Goal: Task Accomplishment & Management: Manage account settings

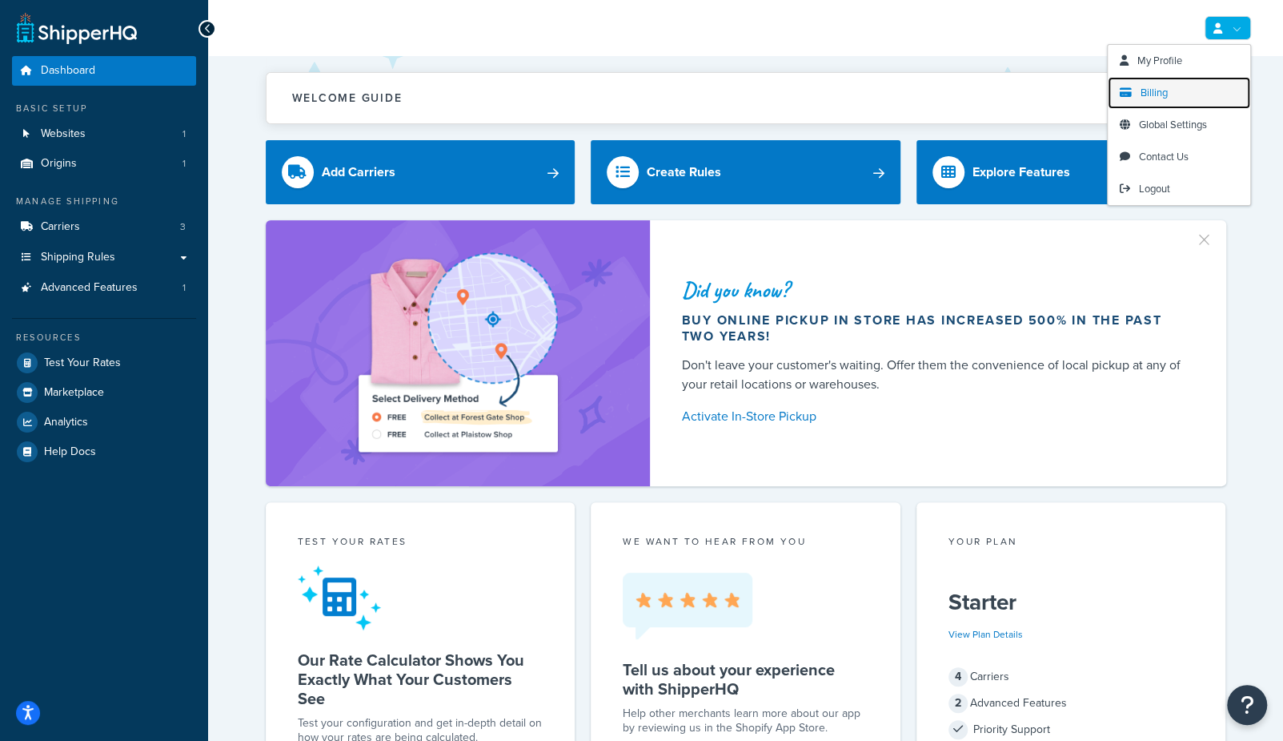
click at [1153, 90] on span "Billing" at bounding box center [1154, 92] width 27 height 15
click at [1158, 91] on span "Billing" at bounding box center [1154, 92] width 27 height 15
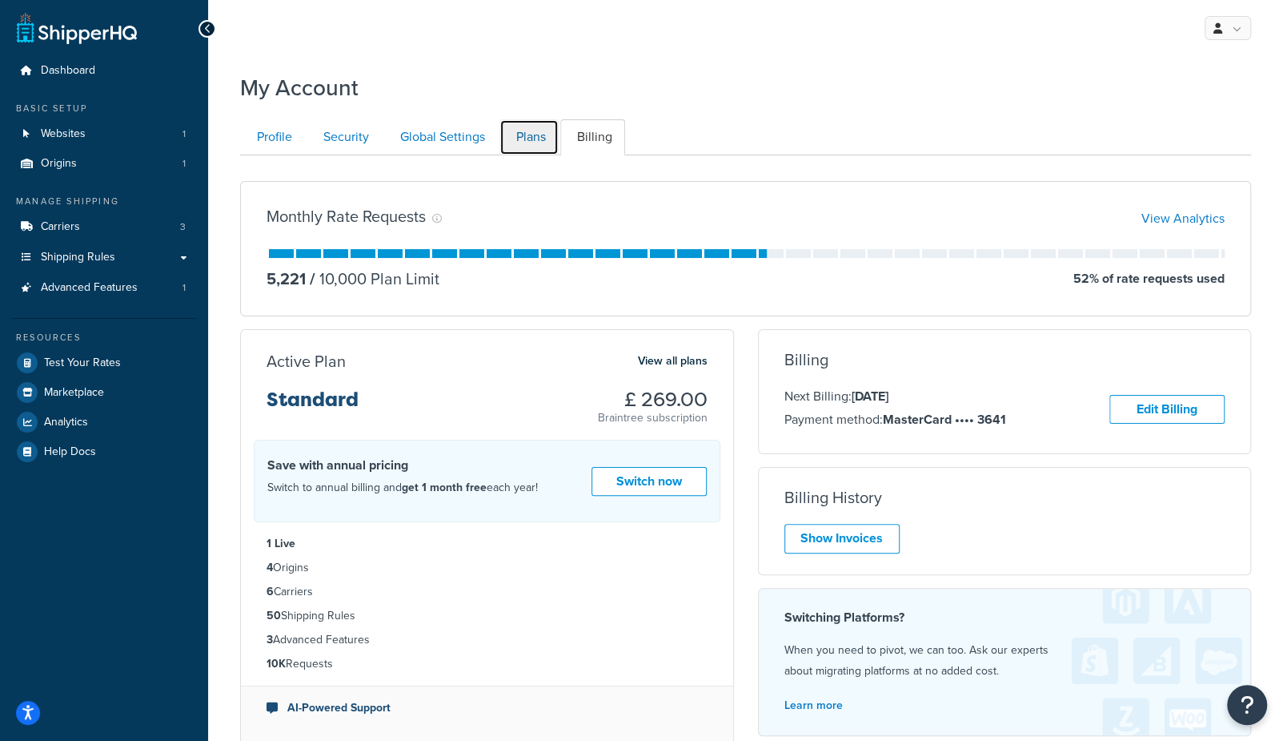
click at [530, 145] on link "Plans" at bounding box center [529, 137] width 59 height 36
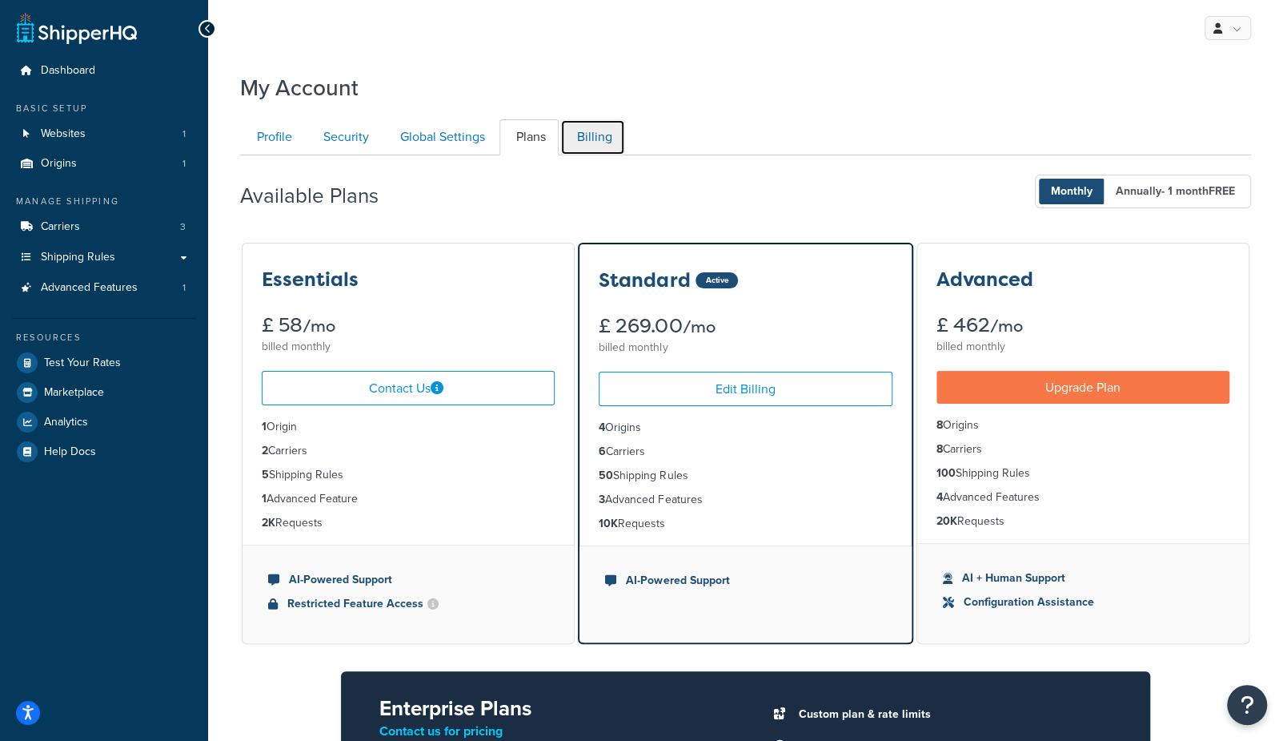
click at [611, 134] on link "Billing" at bounding box center [592, 137] width 65 height 36
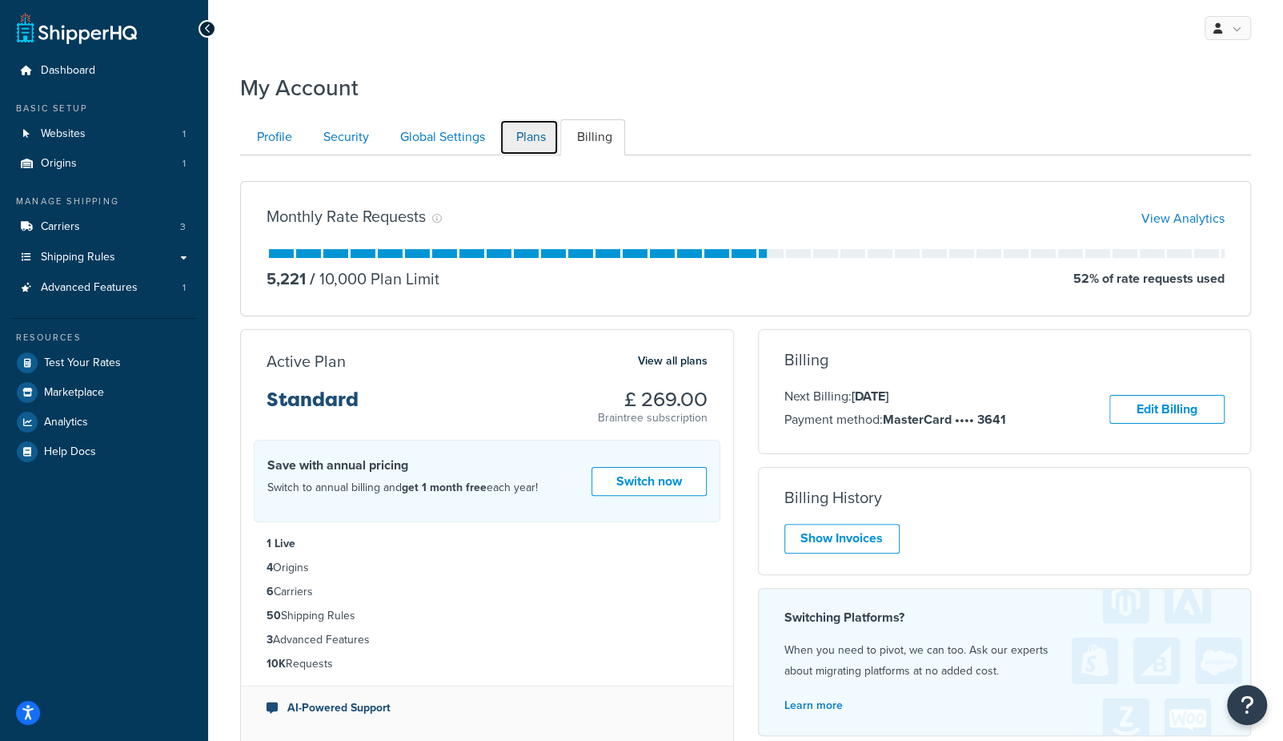
click at [531, 150] on link "Plans" at bounding box center [529, 137] width 59 height 36
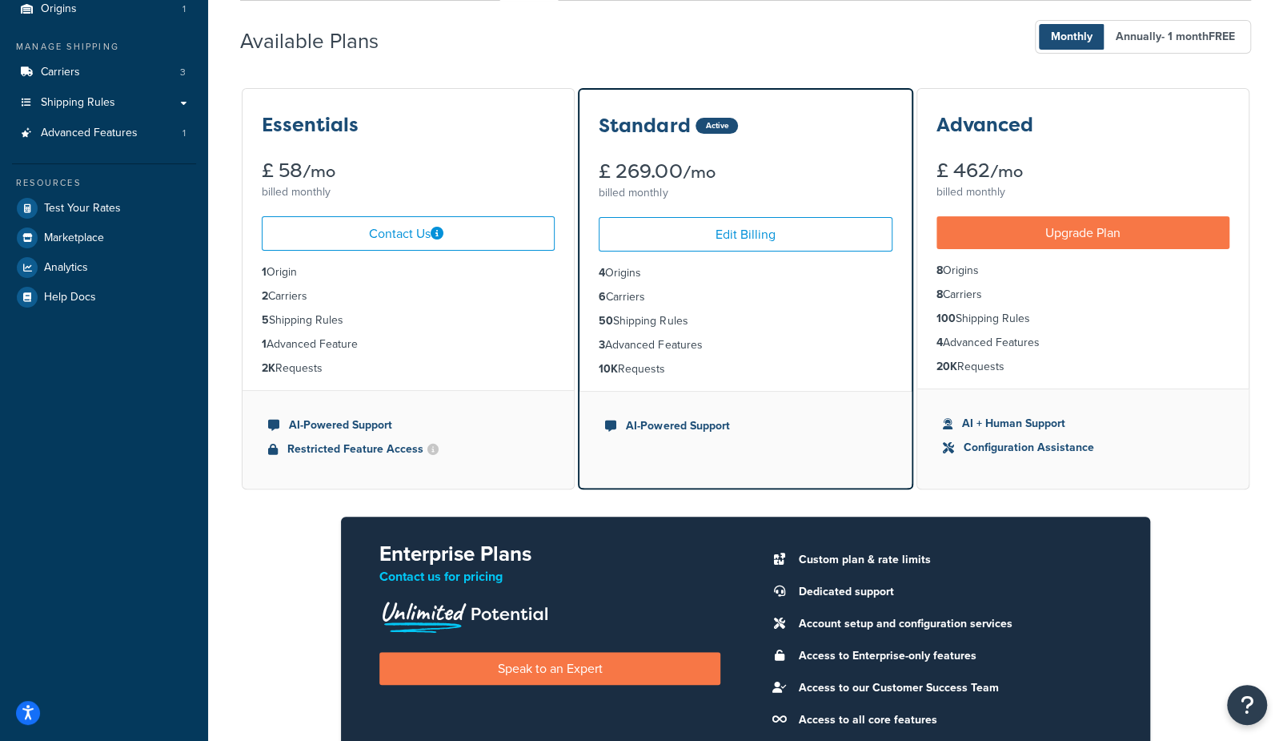
click at [669, 31] on div "Available Plans Monthly Annually - 1 month FREE" at bounding box center [745, 37] width 1011 height 47
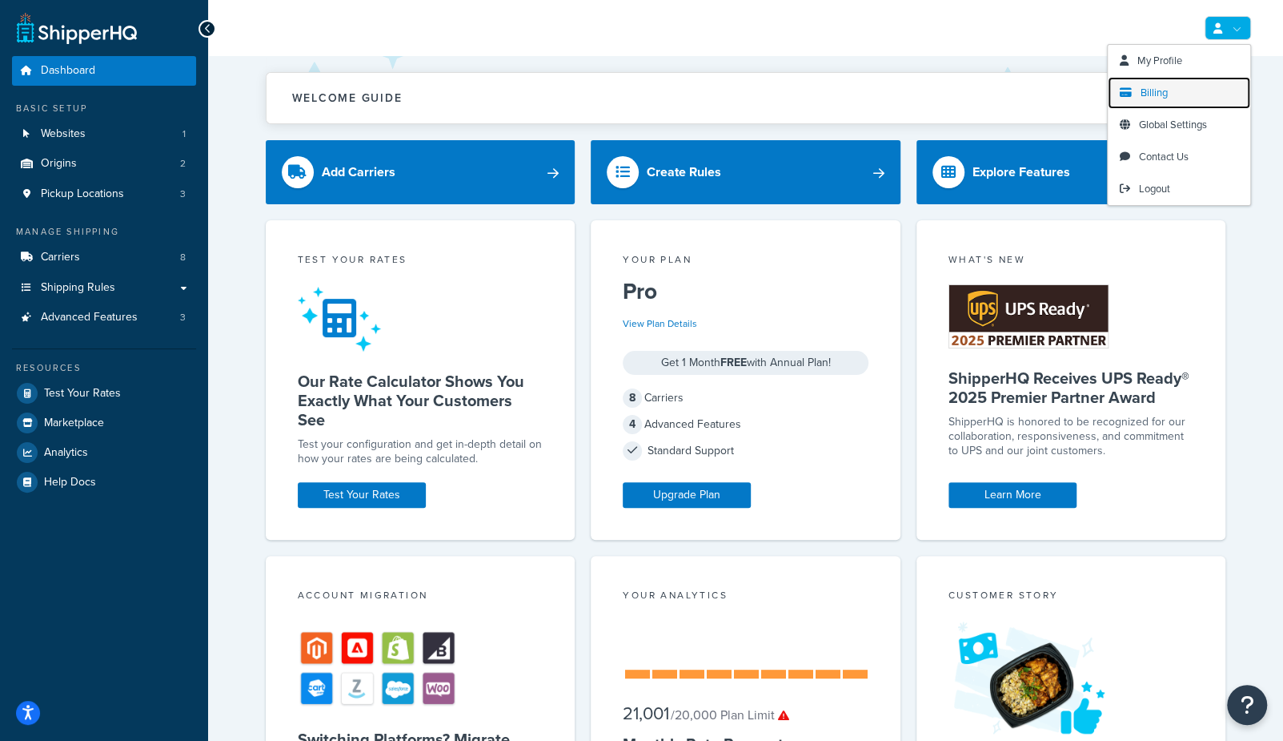
click at [1146, 96] on span "Billing" at bounding box center [1154, 92] width 27 height 15
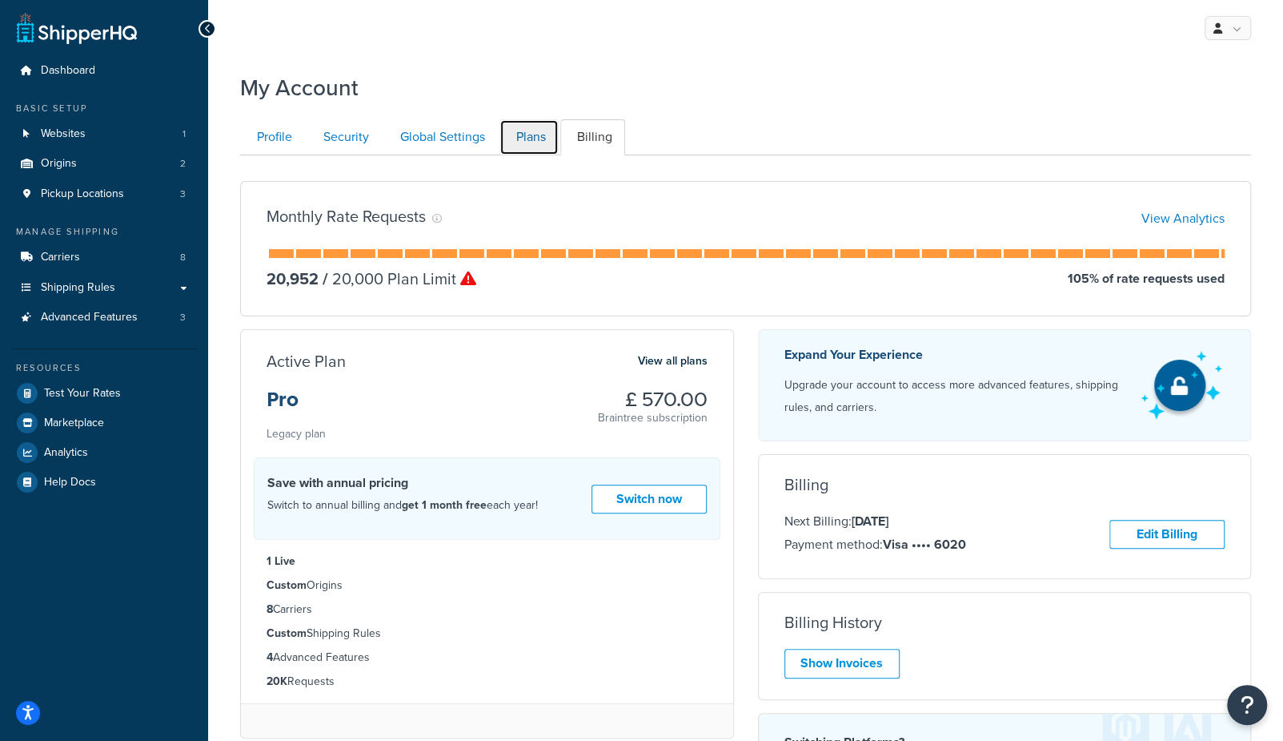
click at [527, 142] on link "Plans" at bounding box center [529, 137] width 59 height 36
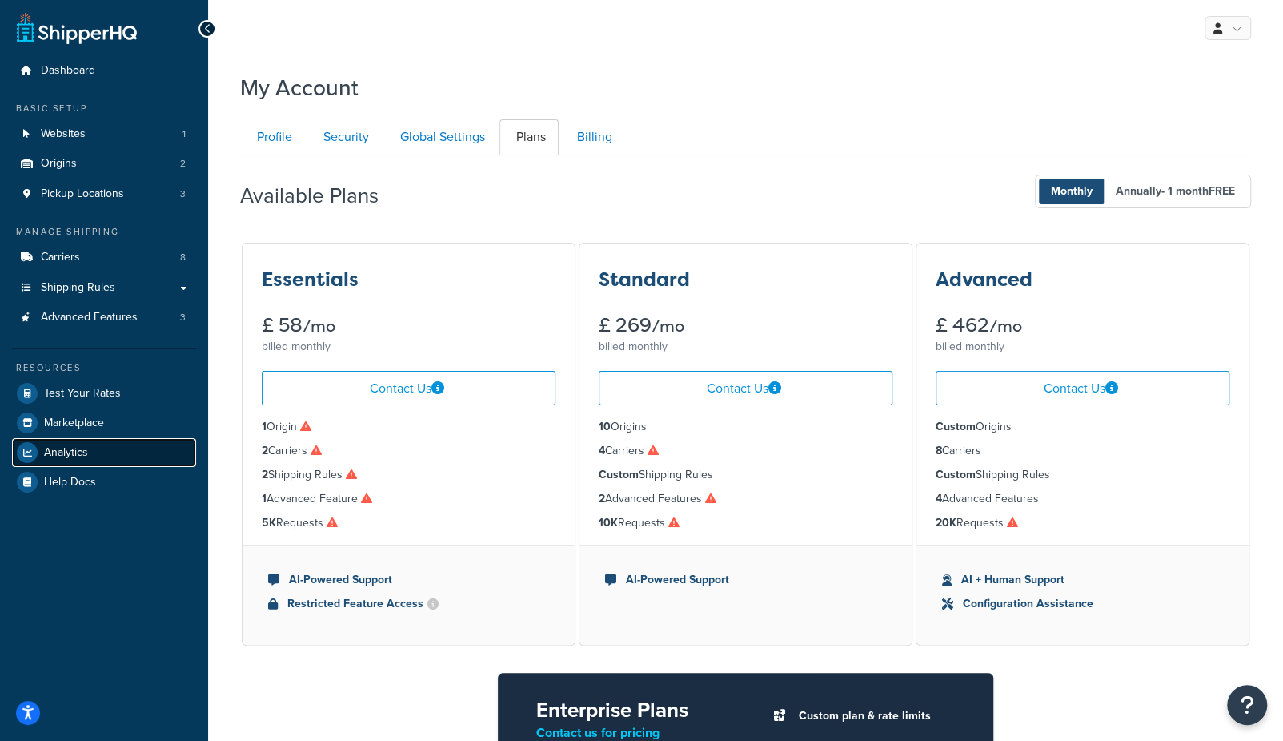
click at [70, 455] on span "Analytics" at bounding box center [66, 453] width 44 height 14
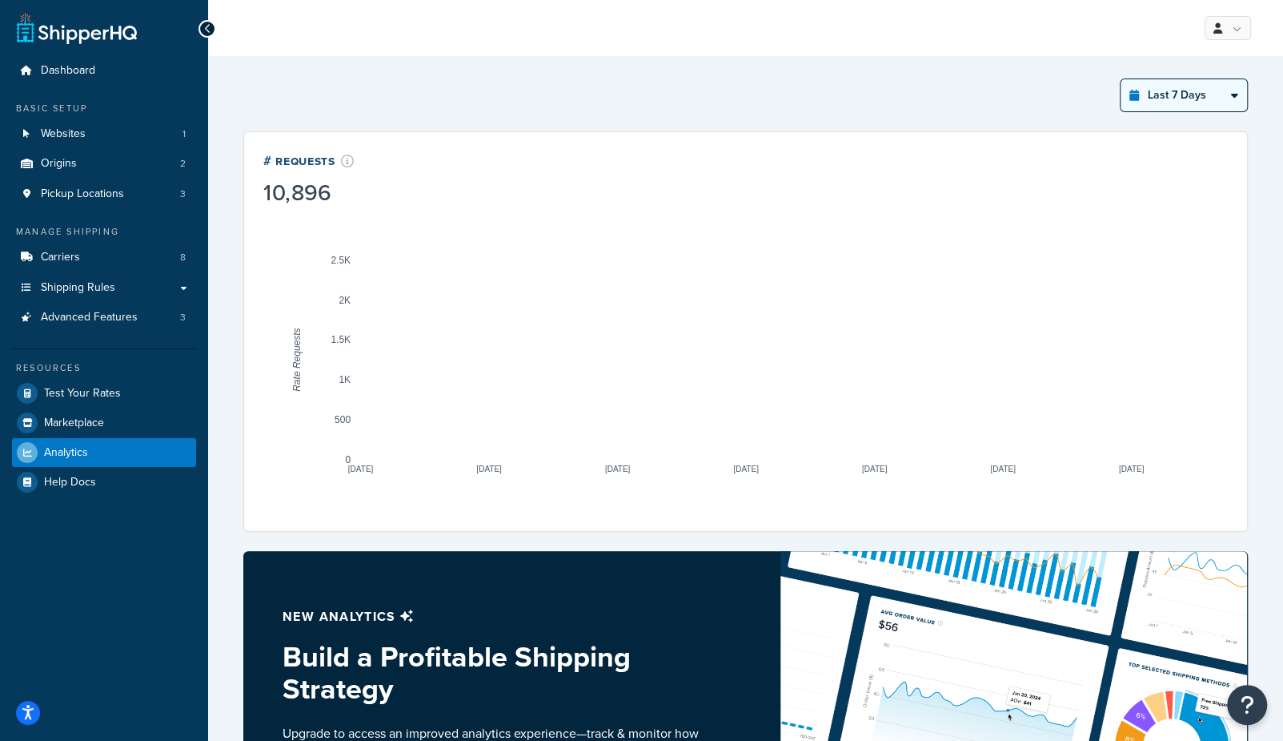
click at [1164, 102] on select "Last 24 Hours Last 7 Days Last 30 Days Last 3 Months Last 6 Months Last 12 Mont…" at bounding box center [1184, 95] width 126 height 32
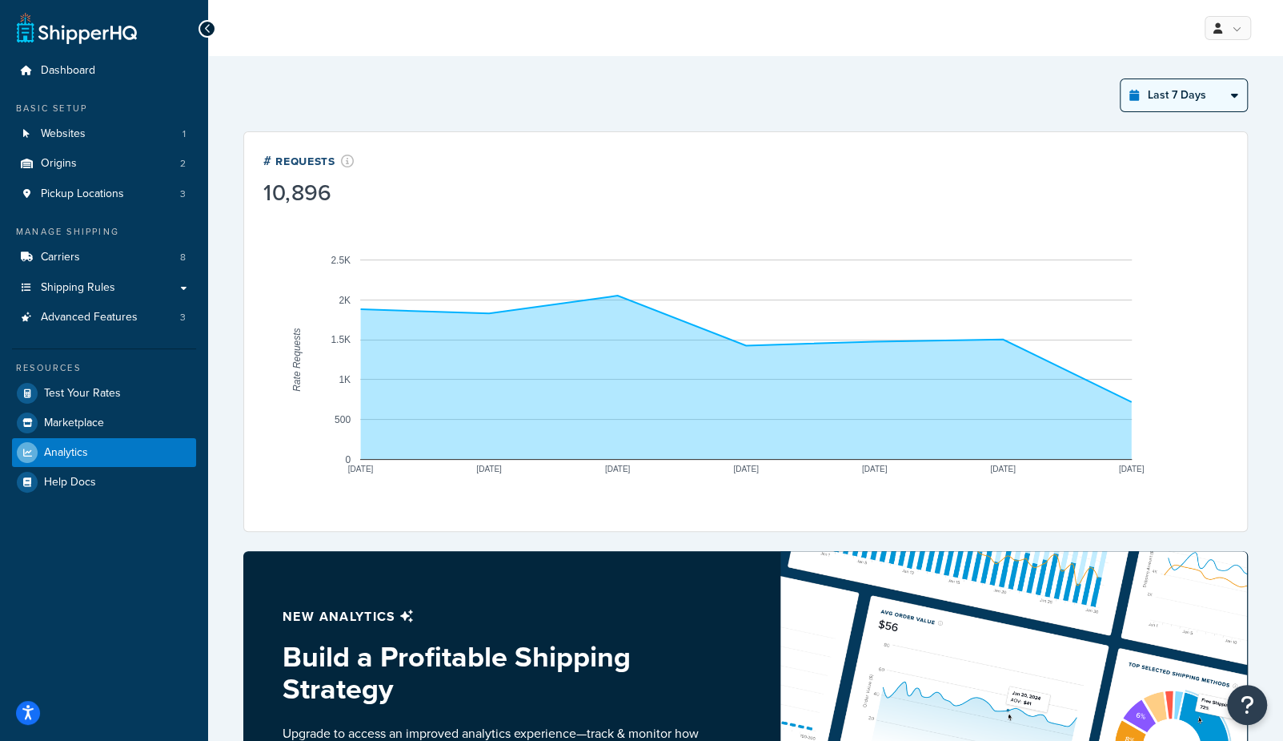
select select "last_year"
click at [1122, 79] on select "Last 24 Hours Last 7 Days Last 30 Days Last 3 Months Last 6 Months Last 12 Mont…" at bounding box center [1184, 95] width 126 height 32
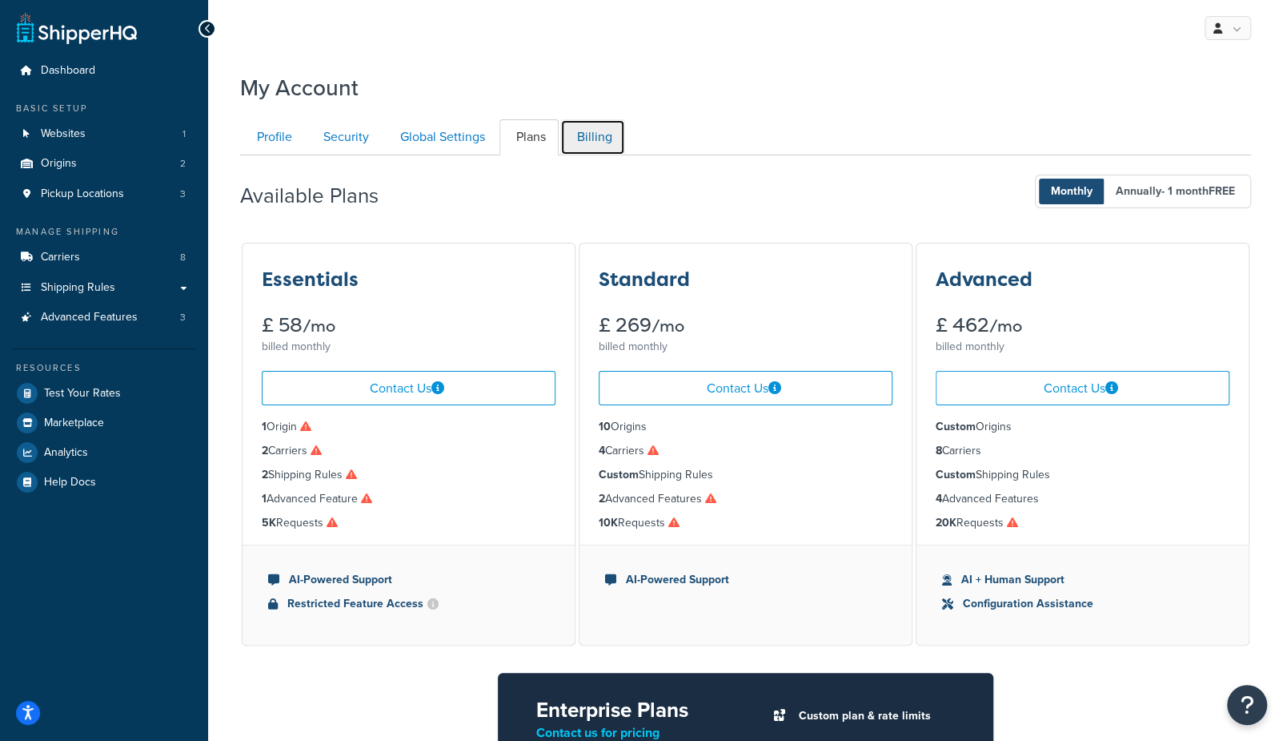
click at [589, 143] on link "Billing" at bounding box center [592, 137] width 65 height 36
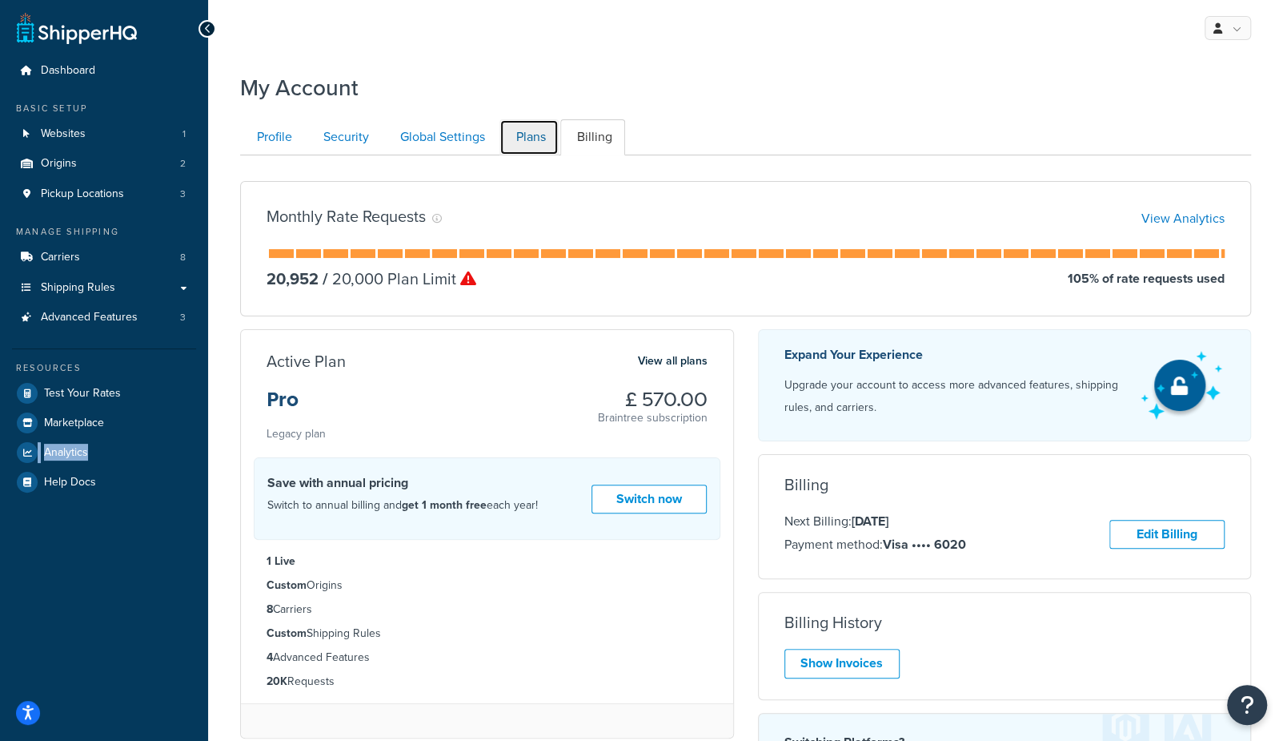
click at [516, 134] on link "Plans" at bounding box center [529, 137] width 59 height 36
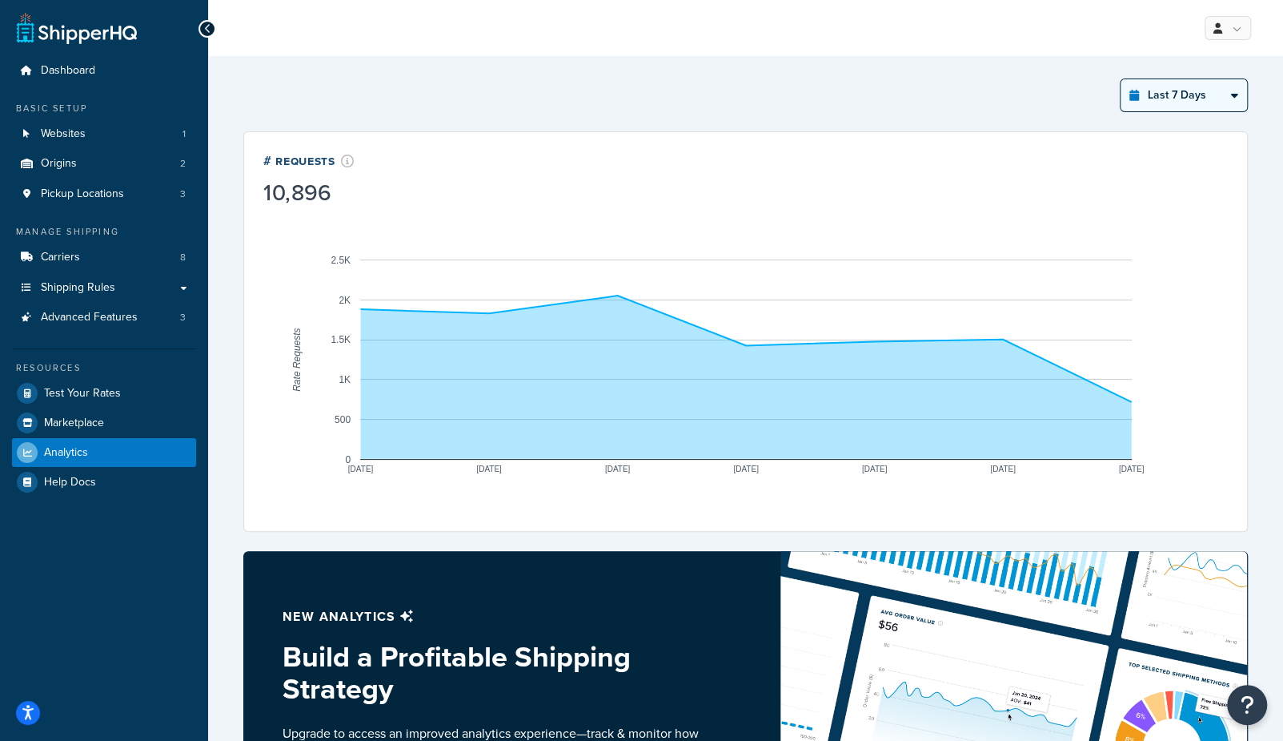
click at [1147, 94] on select "Last 24 Hours Last 7 Days Last 30 Days Last 3 Months Last 6 Months Last 12 Mont…" at bounding box center [1184, 95] width 126 height 32
select select "last_year"
click at [1122, 79] on select "Last 24 Hours Last 7 Days Last 30 Days Last 3 Months Last 6 Months Last 12 Mont…" at bounding box center [1184, 95] width 126 height 32
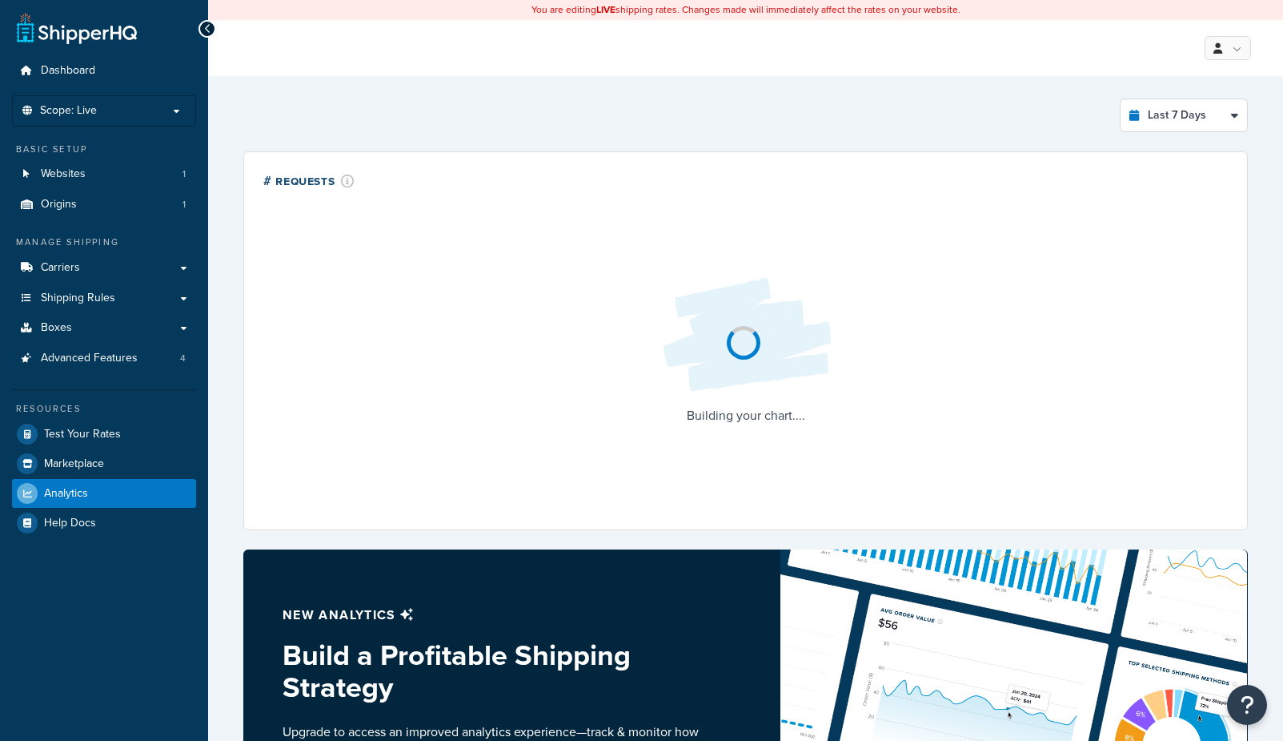
select select "last_7_days"
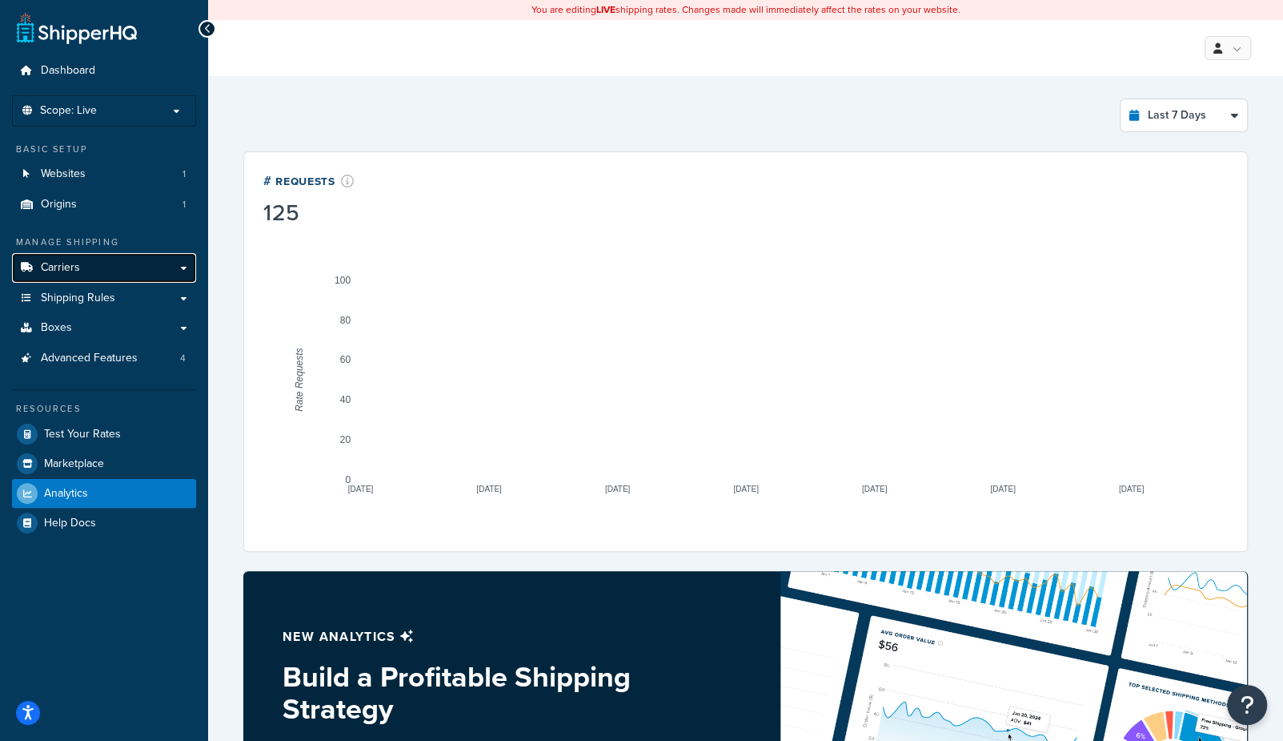
click at [70, 266] on span "Carriers" at bounding box center [60, 268] width 39 height 14
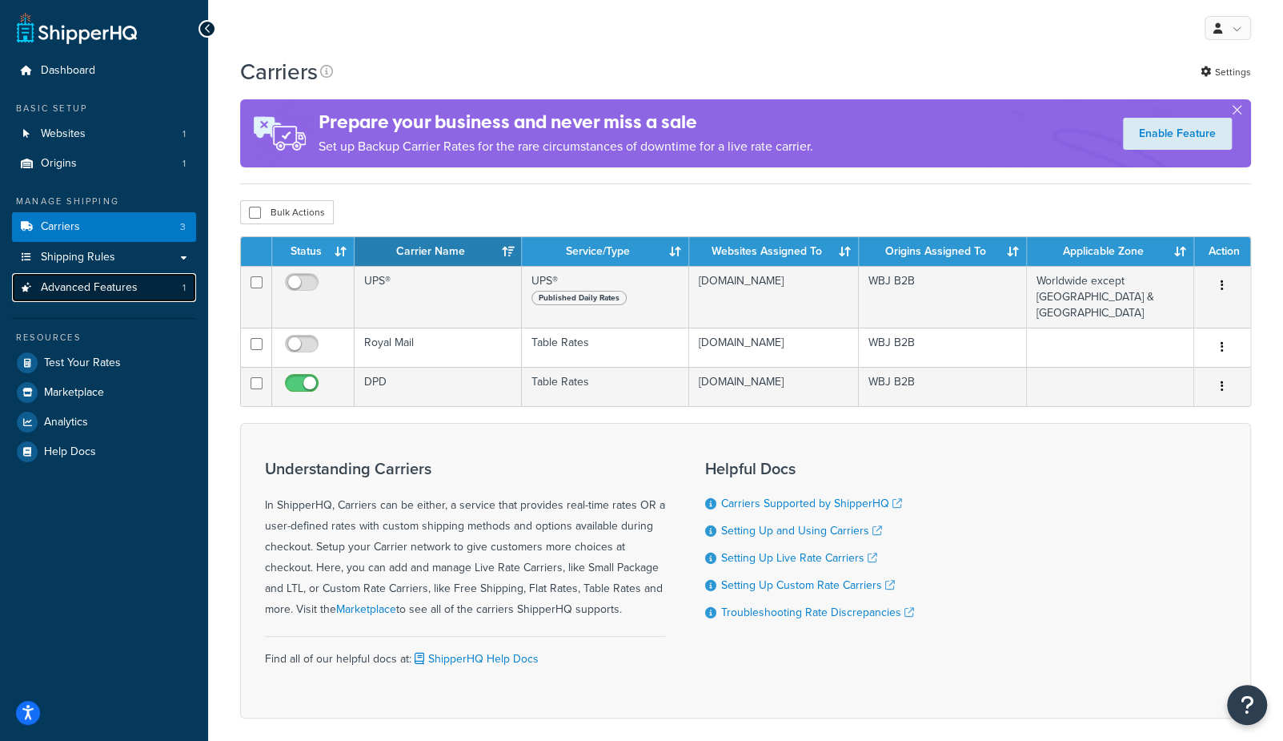
click at [159, 295] on link "Advanced Features 1" at bounding box center [104, 288] width 184 height 30
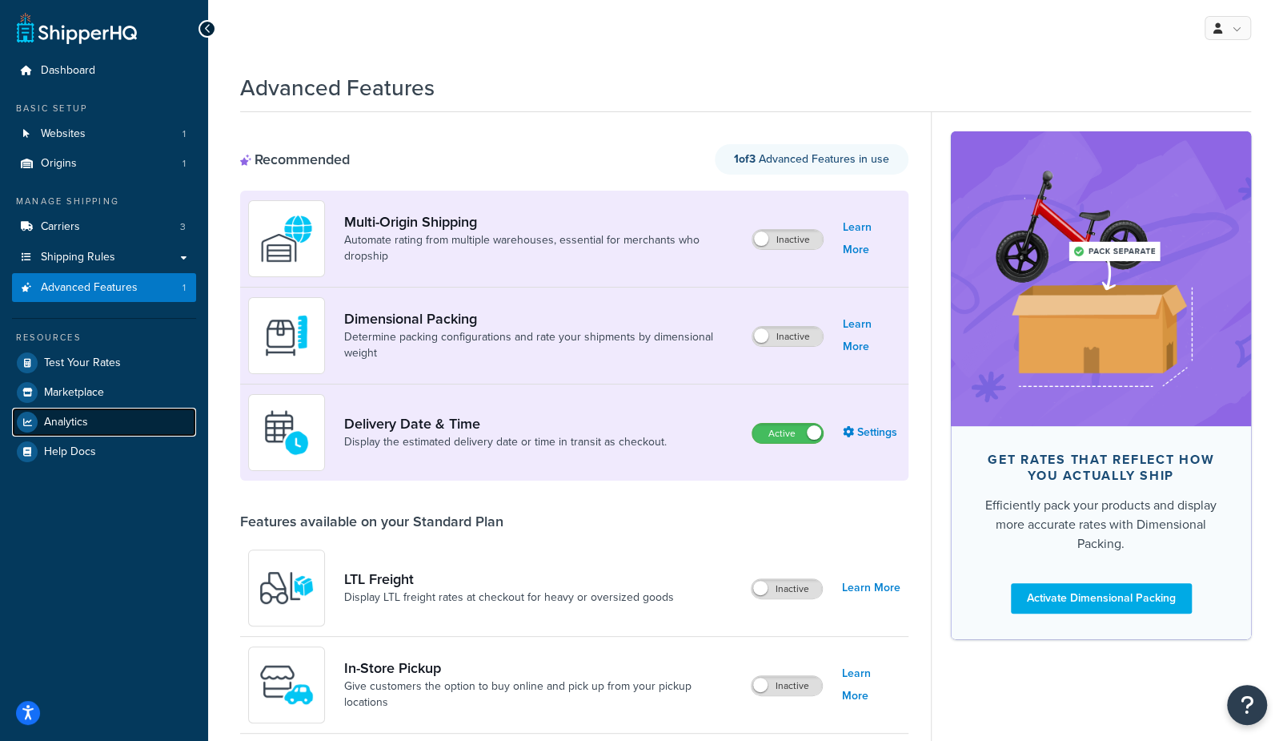
click at [89, 424] on link "Analytics" at bounding box center [104, 421] width 184 height 29
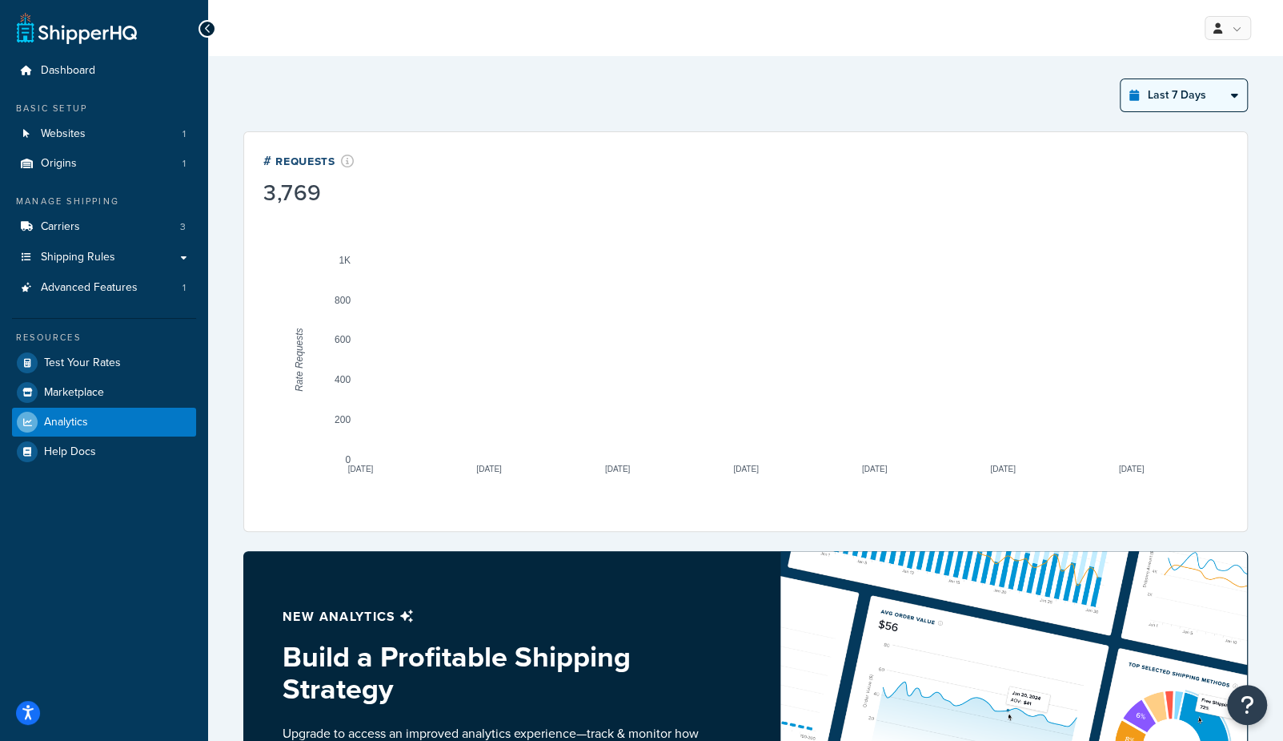
click at [1166, 91] on select "Last 24 Hours Last 7 Days Last 30 Days Last 3 Months Last 6 Months Last 12 Mont…" at bounding box center [1184, 95] width 126 height 32
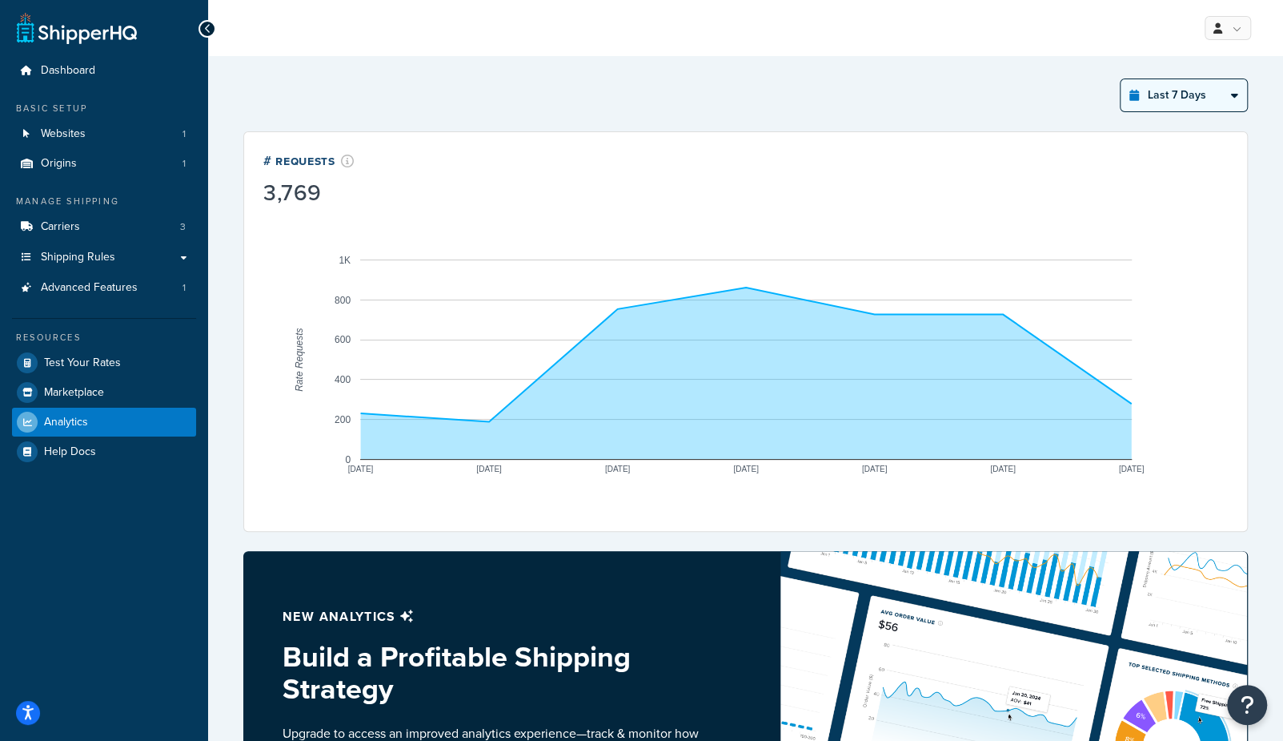
click at [1122, 79] on select "Last 24 Hours Last 7 Days Last 30 Days Last 3 Months Last 6 Months Last 12 Mont…" at bounding box center [1184, 95] width 126 height 32
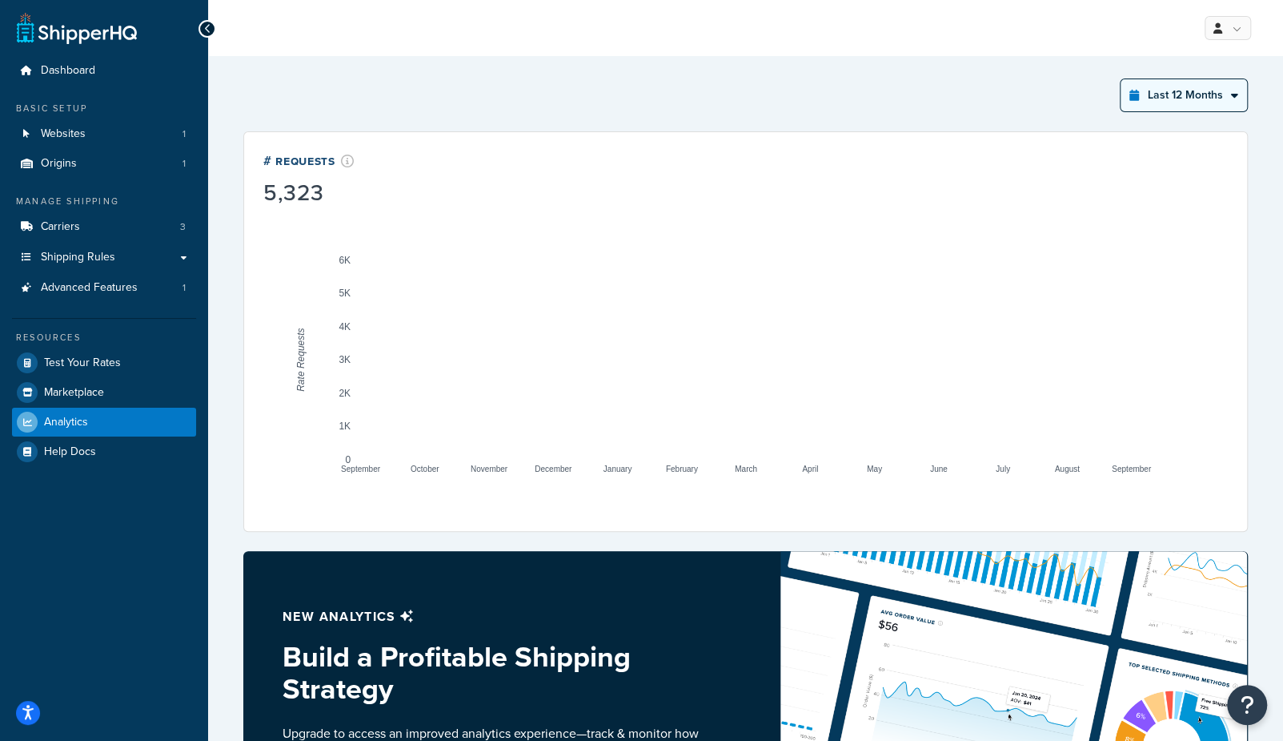
click at [1206, 102] on select "Last 24 Hours Last 7 Days Last 30 Days Last 3 Months Last 6 Months Last 12 Mont…" at bounding box center [1184, 95] width 126 height 32
select select "last_3_months"
click at [1122, 79] on select "Last 24 Hours Last 7 Days Last 30 Days Last 3 Months Last 6 Months Last 12 Mont…" at bounding box center [1184, 95] width 126 height 32
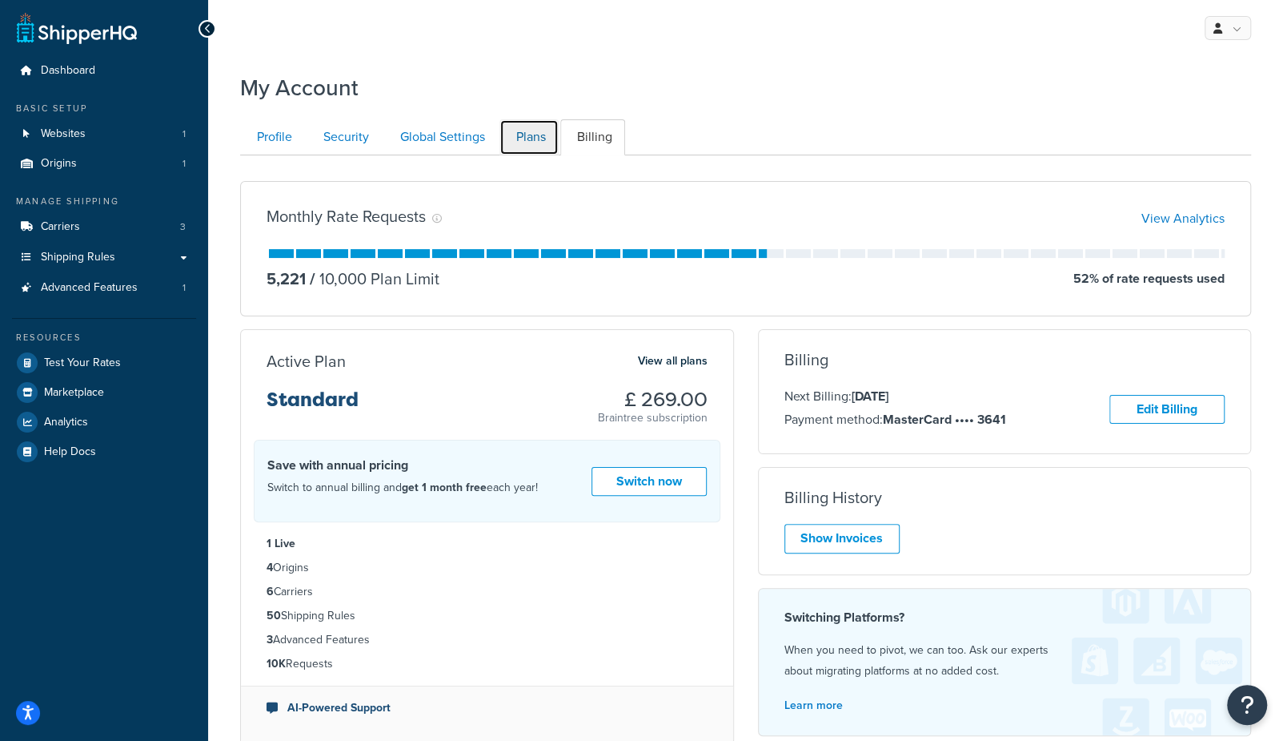
click at [533, 130] on link "Plans" at bounding box center [529, 137] width 59 height 36
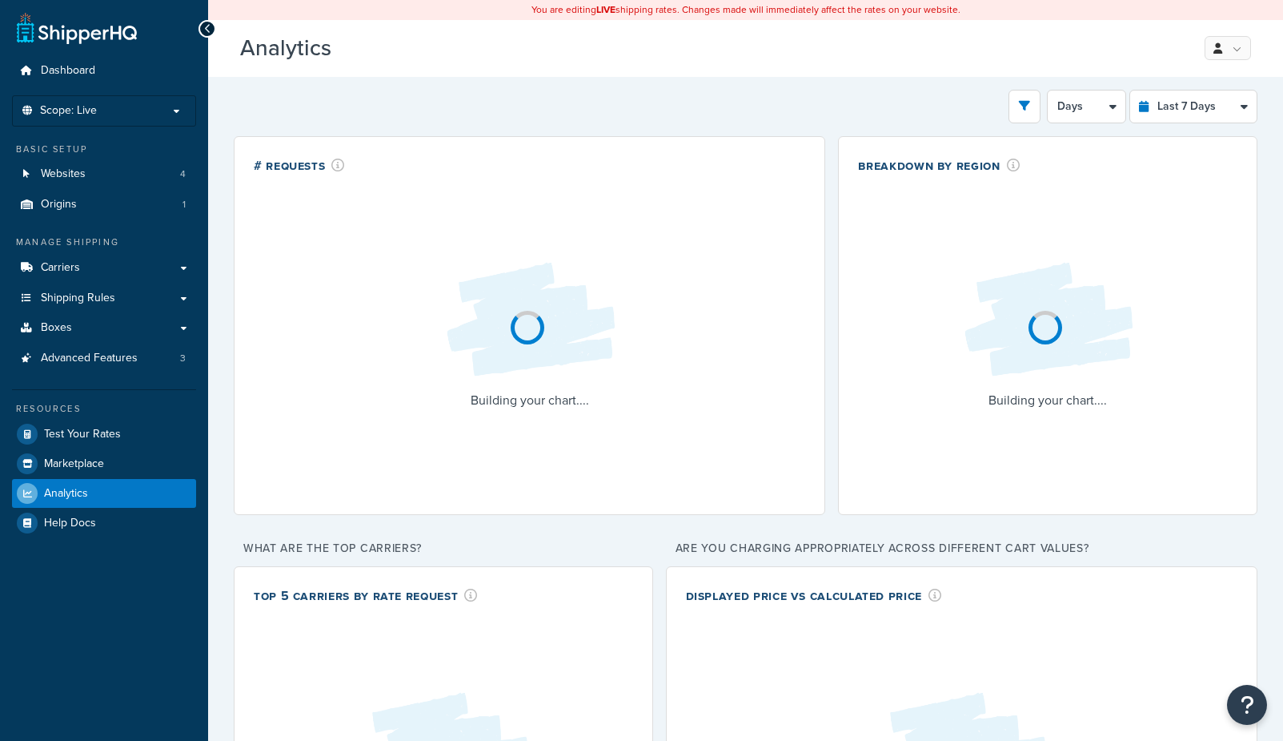
select select "last_7_days"
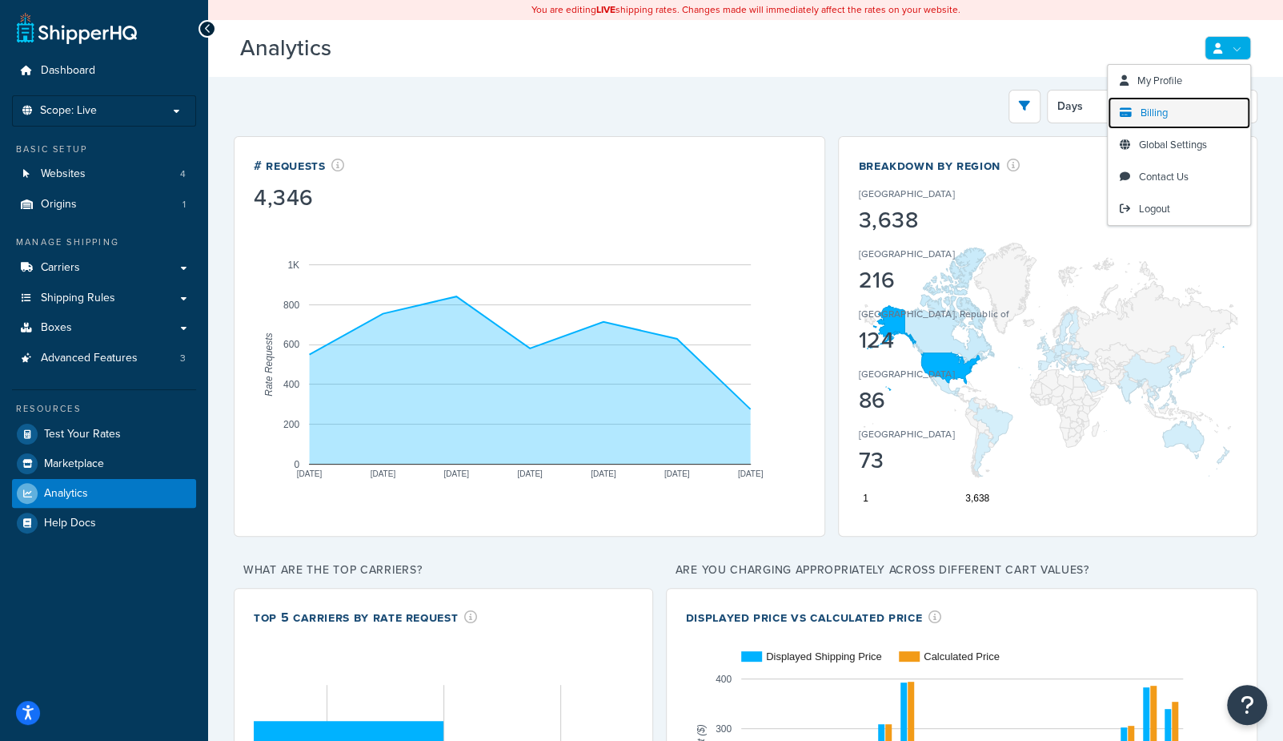
click at [1150, 110] on span "Billing" at bounding box center [1154, 112] width 27 height 15
